Goal: Task Accomplishment & Management: Use online tool/utility

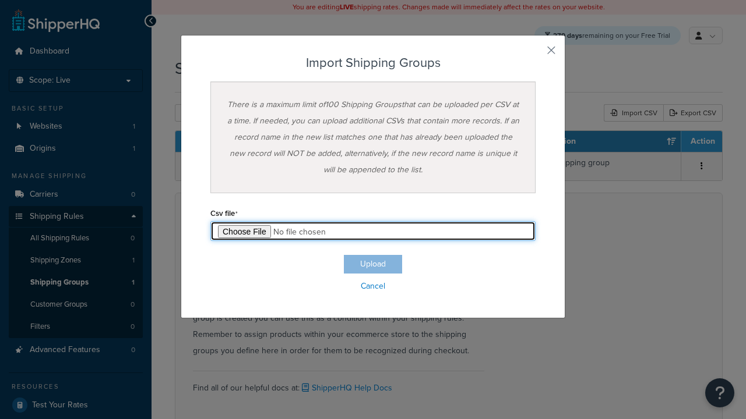
click at [373, 231] on input "file" at bounding box center [372, 231] width 325 height 20
type input "C:\fakepath\importShippingGroupsSuccess.csv"
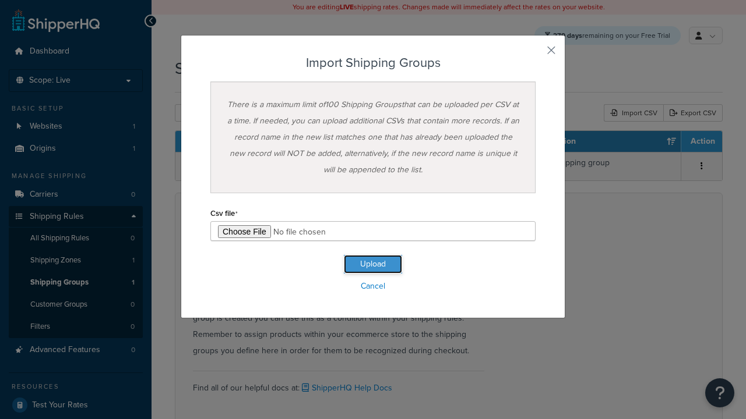
click at [373, 265] on button "Upload" at bounding box center [373, 264] width 58 height 19
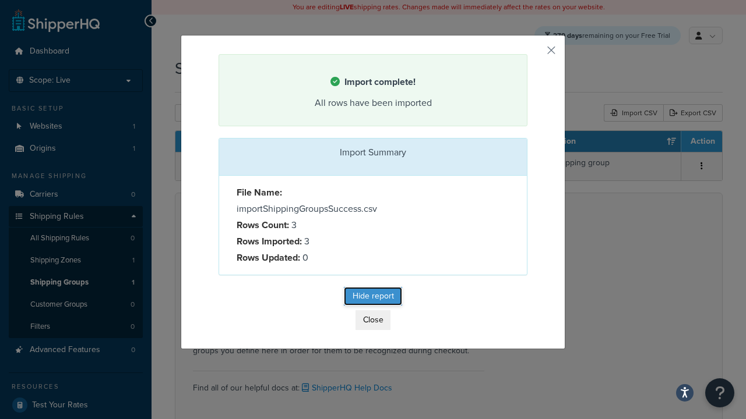
click at [373, 297] on button "Hide report" at bounding box center [373, 296] width 58 height 19
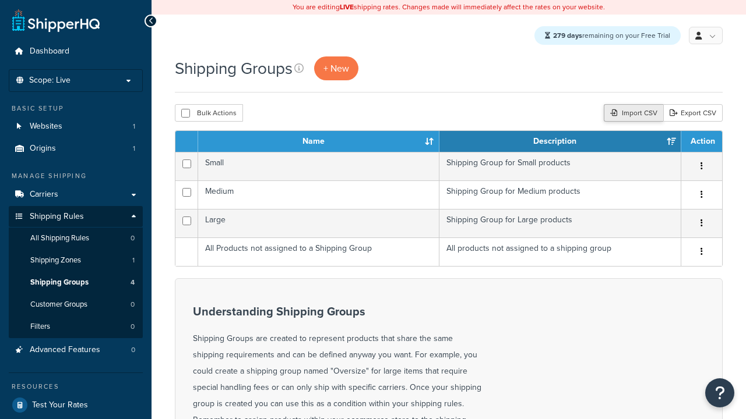
click at [632, 114] on div "Import CSV" at bounding box center [633, 112] width 59 height 17
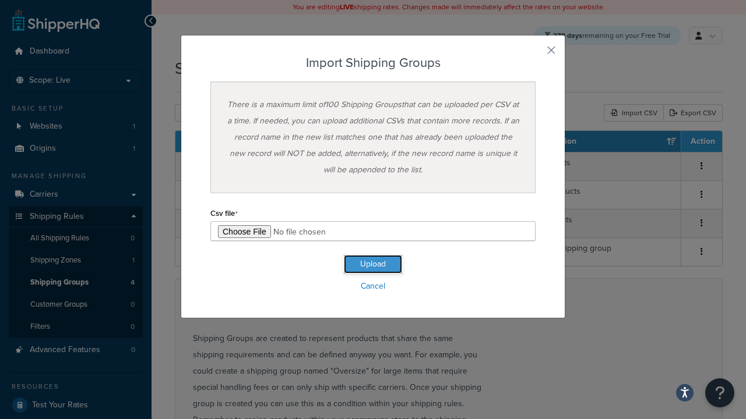
click at [373, 265] on button "Upload" at bounding box center [373, 264] width 58 height 19
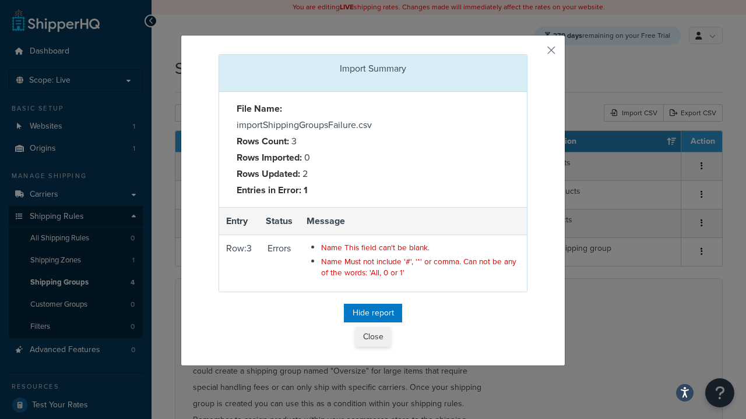
click at [373, 338] on button "Close" at bounding box center [372, 337] width 35 height 20
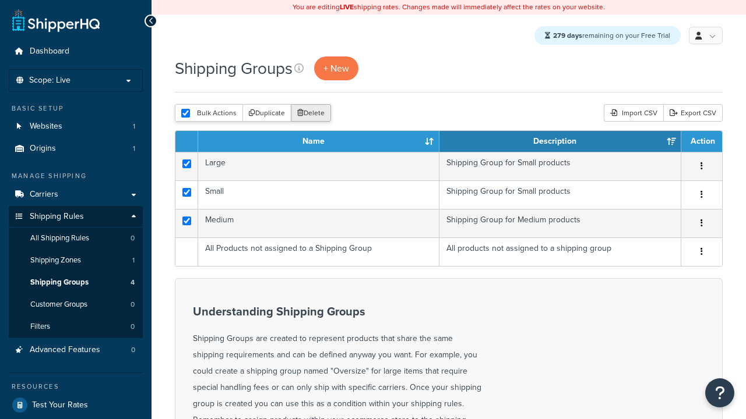
click at [310, 114] on button "Delete" at bounding box center [311, 112] width 40 height 17
